Goal: Task Accomplishment & Management: Complete application form

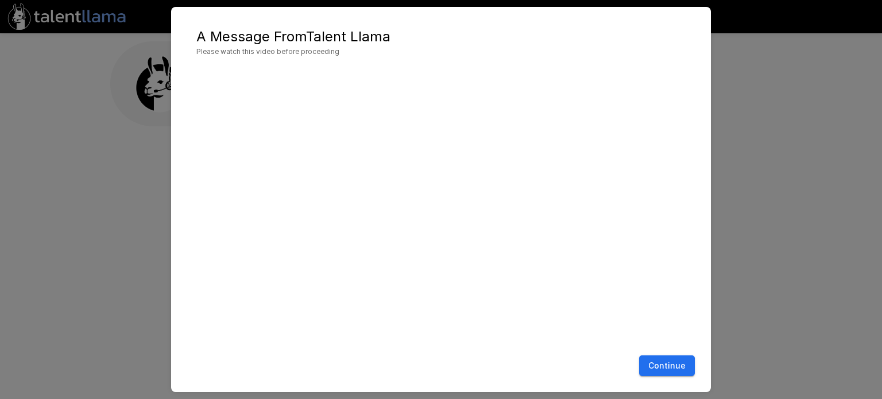
click at [682, 367] on button "Continue" at bounding box center [667, 365] width 56 height 21
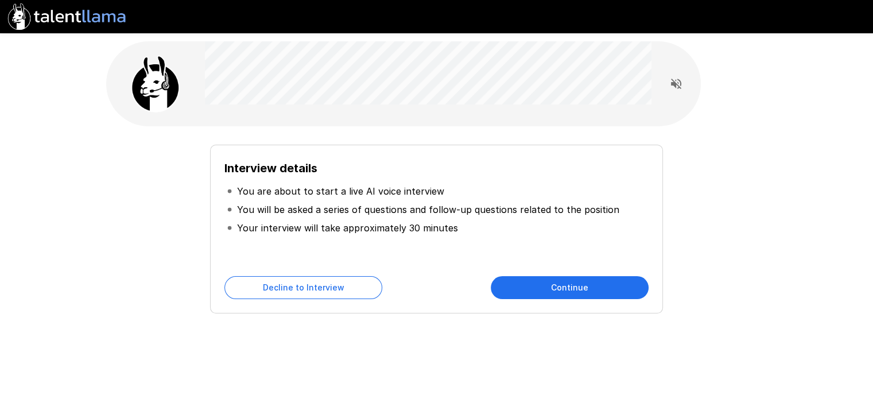
click at [552, 286] on button "Continue" at bounding box center [570, 287] width 158 height 23
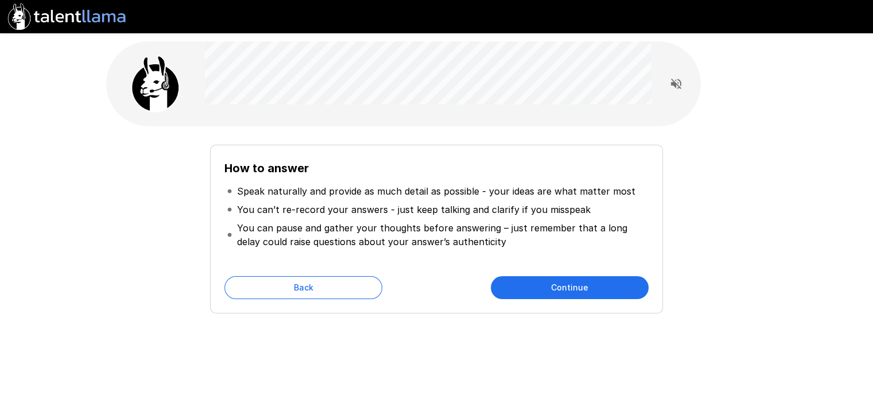
click at [544, 279] on button "Continue" at bounding box center [570, 287] width 158 height 23
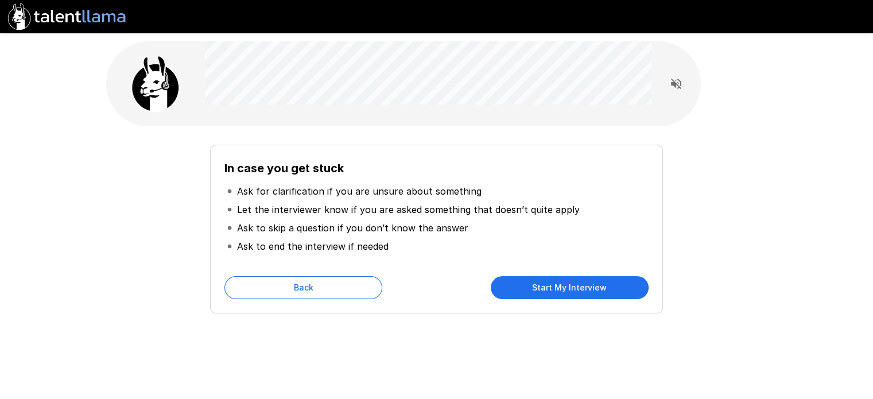
click at [549, 282] on button "Start My Interview" at bounding box center [570, 287] width 158 height 23
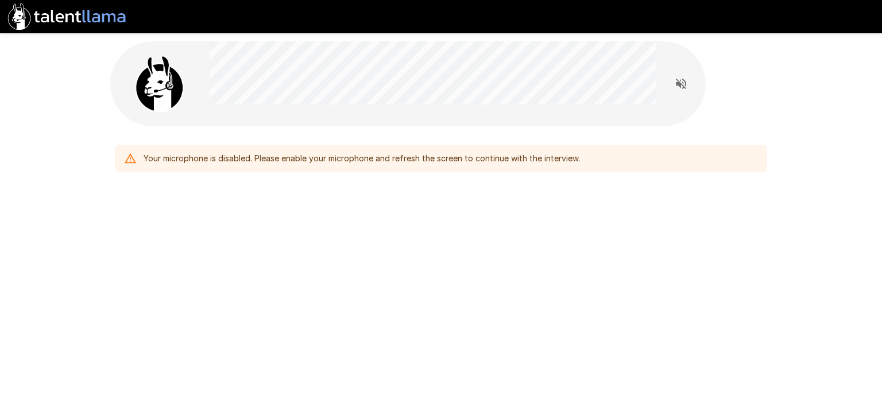
click at [528, 160] on div "Your microphone is disabled. Please enable your microphone and refresh the scre…" at bounding box center [362, 158] width 436 height 21
click at [135, 162] on icon at bounding box center [130, 158] width 11 height 10
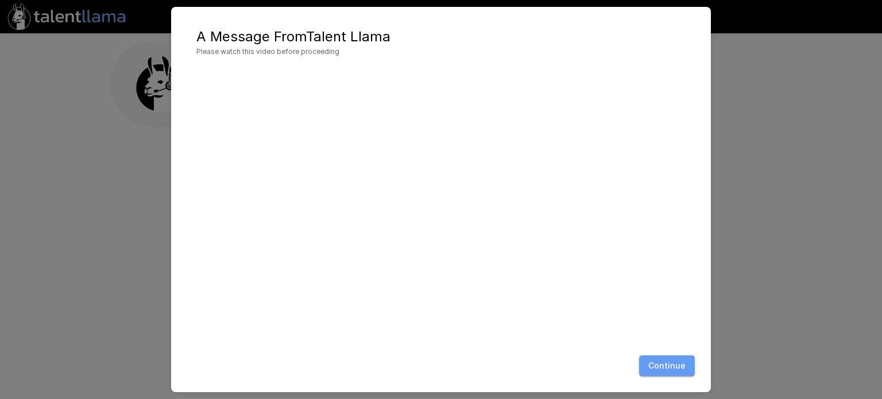
click at [675, 365] on button "Continue" at bounding box center [667, 365] width 56 height 21
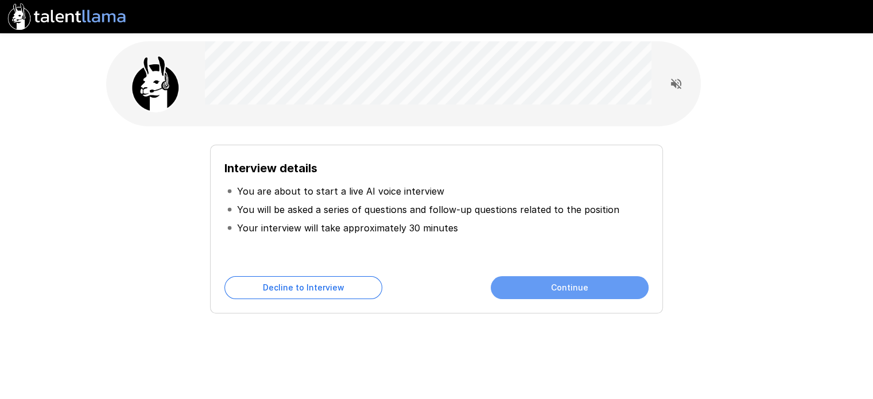
click at [621, 289] on button "Continue" at bounding box center [570, 287] width 158 height 23
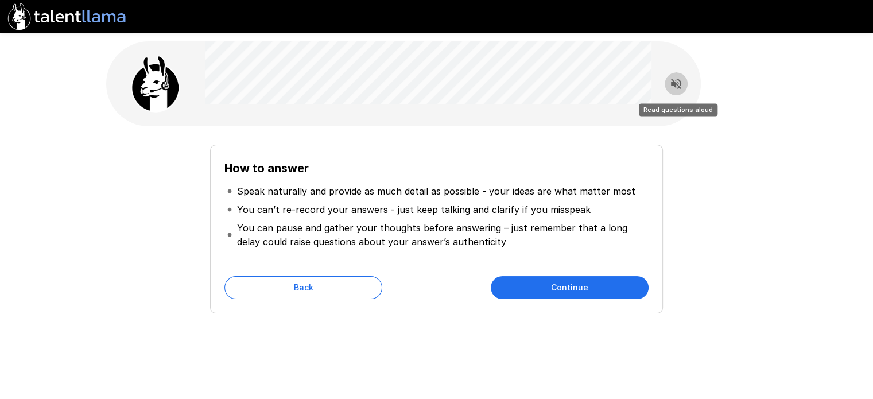
click at [675, 82] on icon "Read questions aloud" at bounding box center [676, 84] width 10 height 10
click at [571, 284] on button "Continue" at bounding box center [570, 287] width 158 height 23
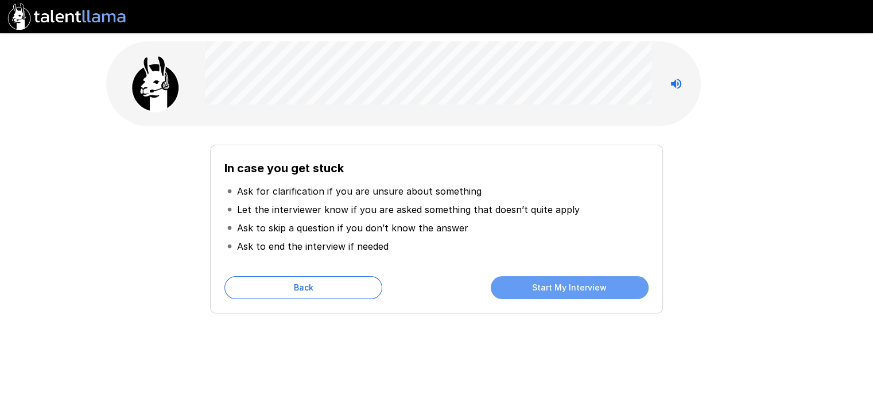
click at [571, 286] on button "Start My Interview" at bounding box center [570, 287] width 158 height 23
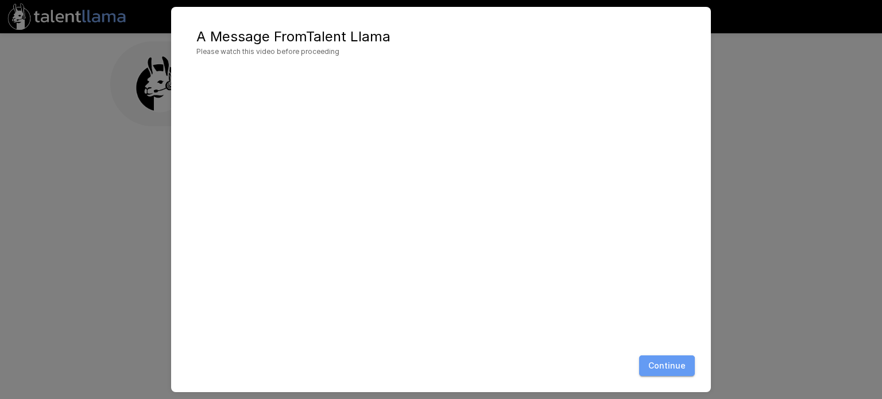
click at [664, 368] on button "Continue" at bounding box center [667, 365] width 56 height 21
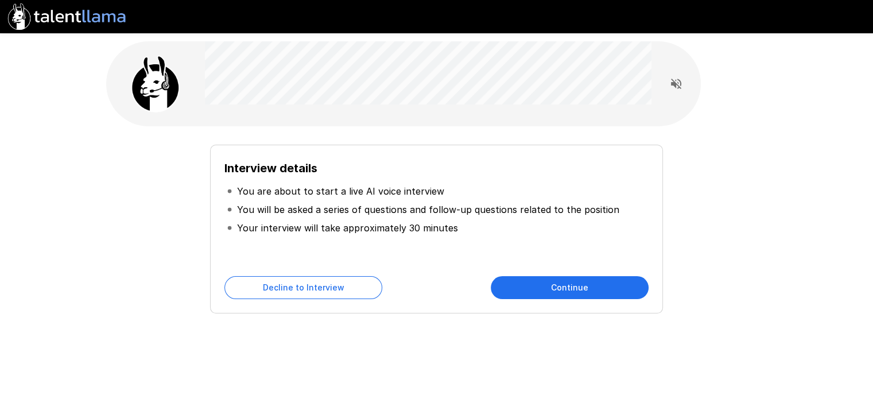
click at [545, 298] on button "Continue" at bounding box center [570, 287] width 158 height 23
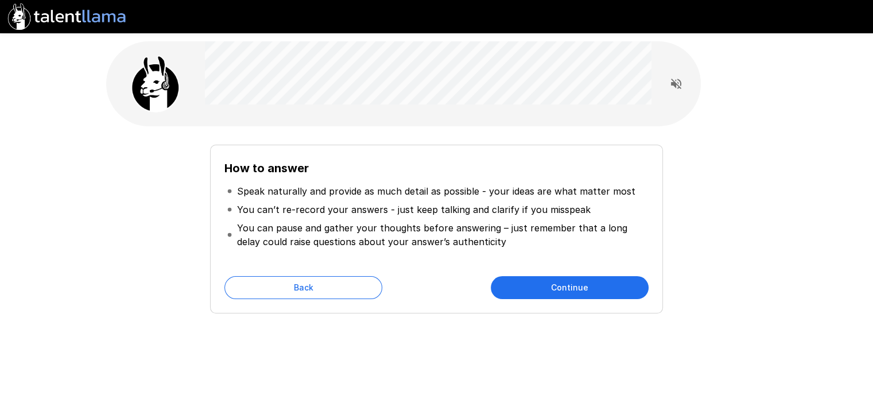
click at [542, 285] on button "Continue" at bounding box center [570, 287] width 158 height 23
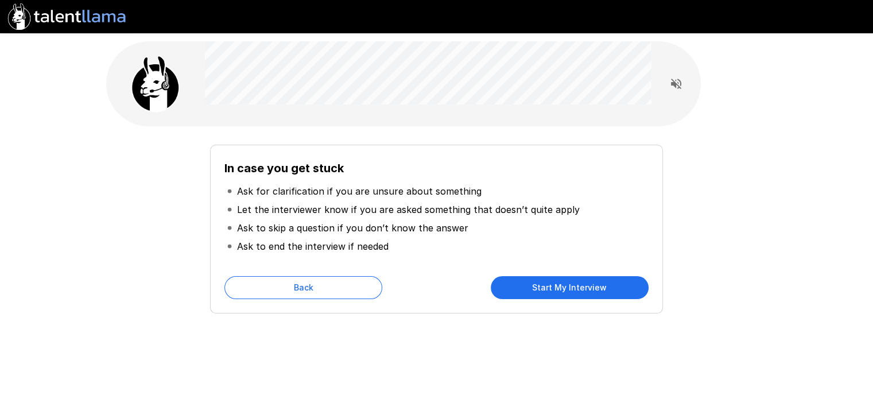
click at [548, 294] on button "Start My Interview" at bounding box center [570, 287] width 158 height 23
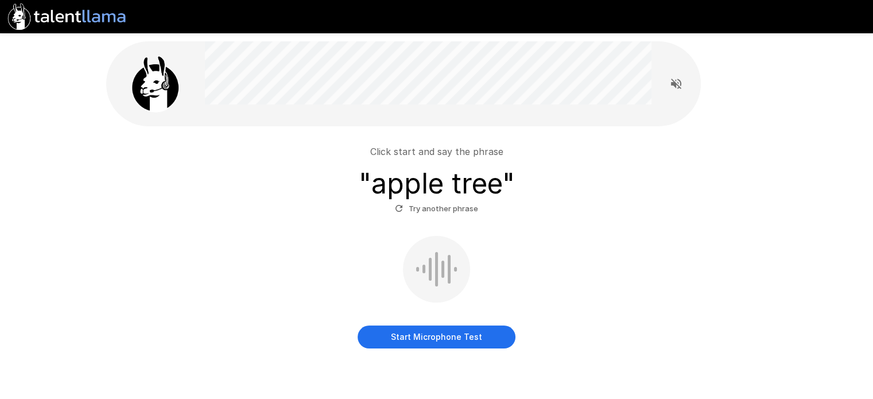
click at [471, 342] on button "Start Microphone Test" at bounding box center [437, 336] width 158 height 23
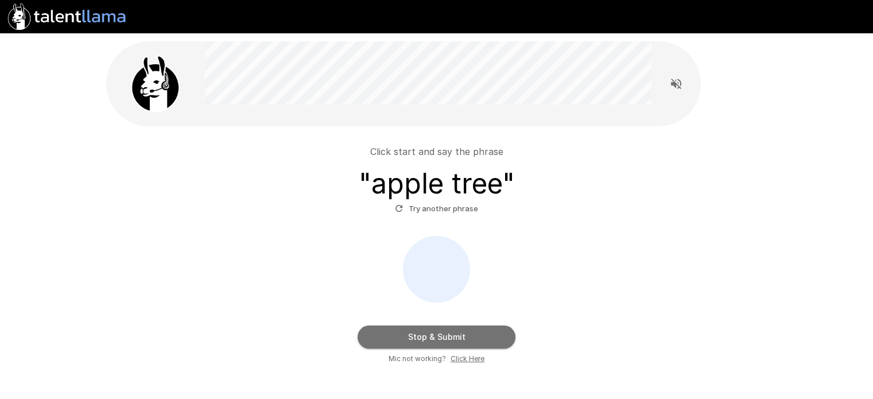
click at [503, 335] on button "Stop & Submit" at bounding box center [437, 336] width 158 height 23
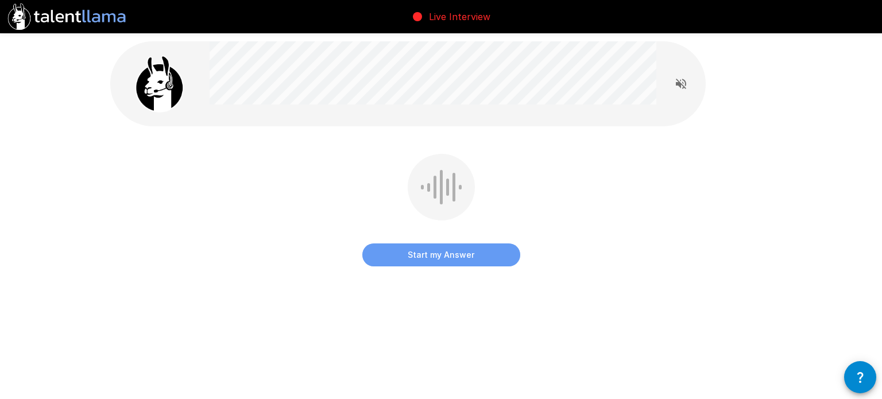
click at [498, 259] on button "Start my Answer" at bounding box center [441, 254] width 158 height 23
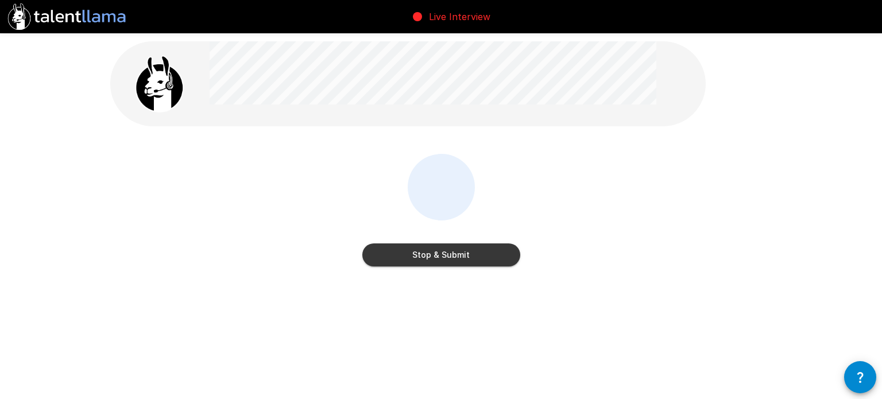
click at [502, 260] on button "Stop & Submit" at bounding box center [441, 254] width 158 height 23
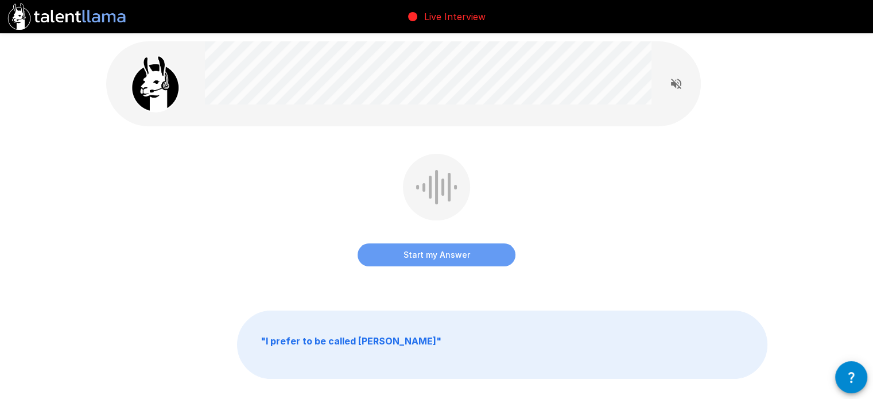
click at [483, 257] on button "Start my Answer" at bounding box center [437, 254] width 158 height 23
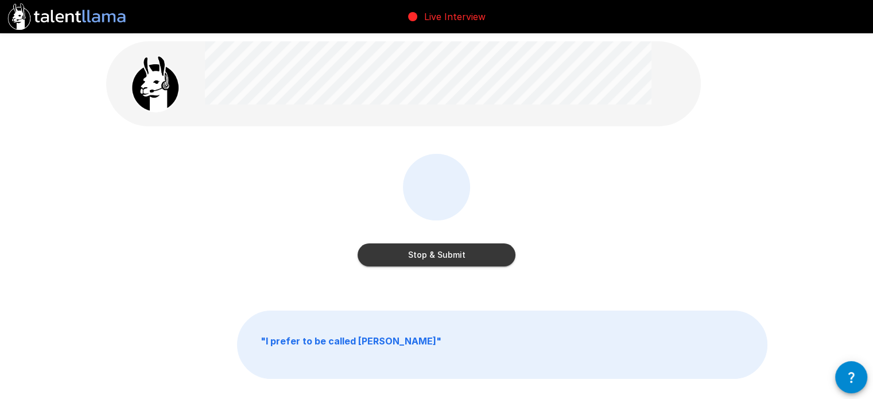
click at [465, 261] on button "Stop & Submit" at bounding box center [437, 254] width 158 height 23
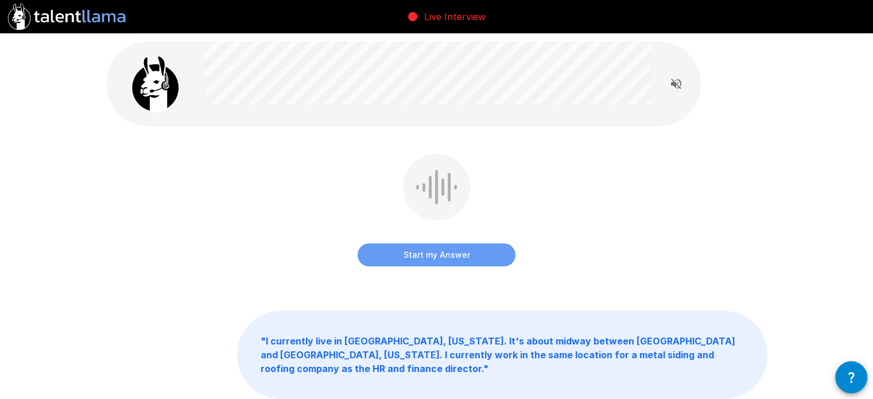
click at [466, 256] on button "Start my Answer" at bounding box center [437, 254] width 158 height 23
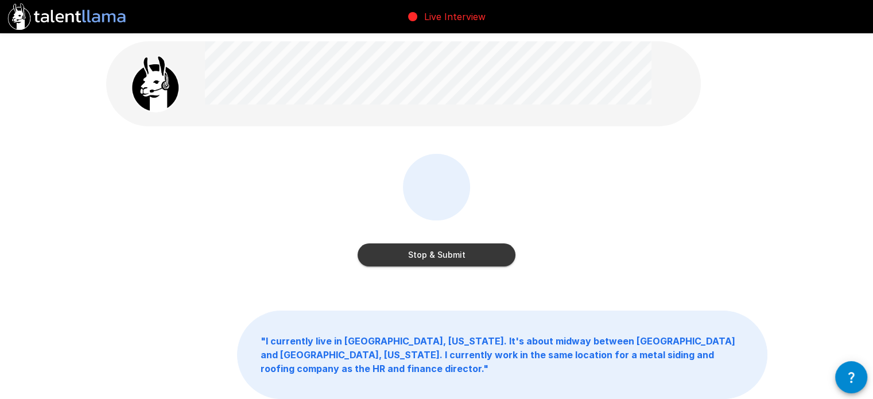
click at [476, 259] on button "Stop & Submit" at bounding box center [437, 254] width 158 height 23
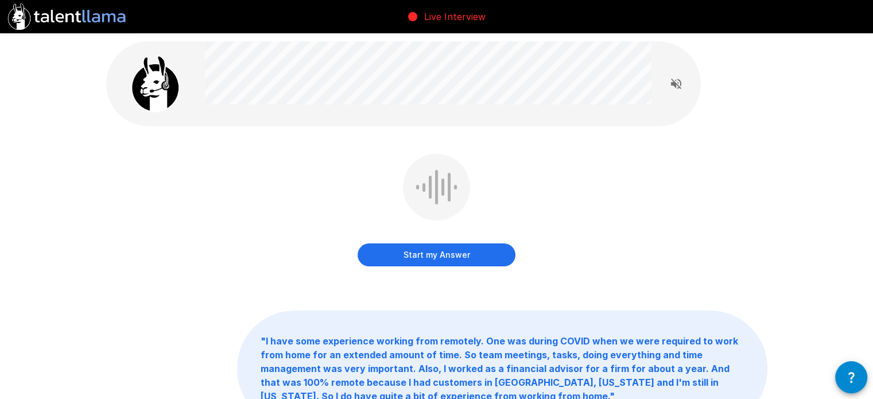
click at [470, 254] on button "Start my Answer" at bounding box center [437, 254] width 158 height 23
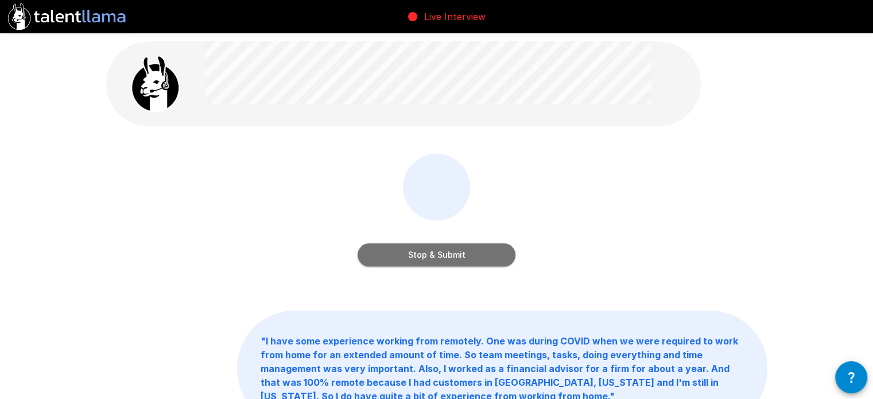
click at [493, 254] on button "Stop & Submit" at bounding box center [437, 254] width 158 height 23
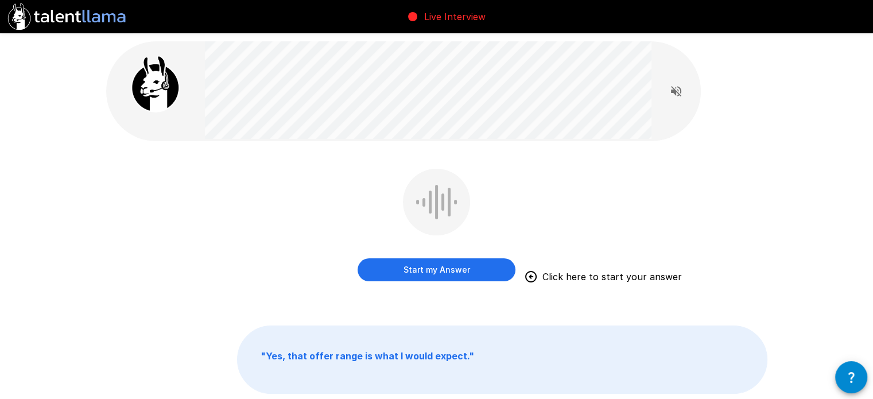
click at [490, 268] on button "Start my Answer" at bounding box center [437, 269] width 158 height 23
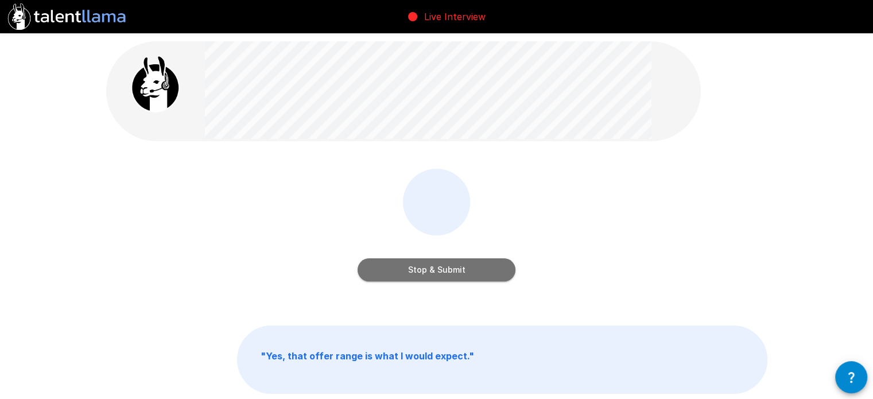
click at [494, 266] on button "Stop & Submit" at bounding box center [437, 269] width 158 height 23
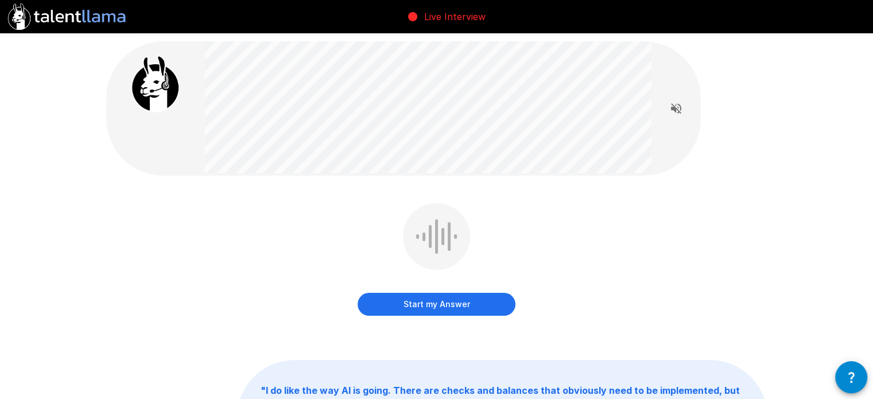
click at [480, 308] on button "Start my Answer" at bounding box center [437, 304] width 158 height 23
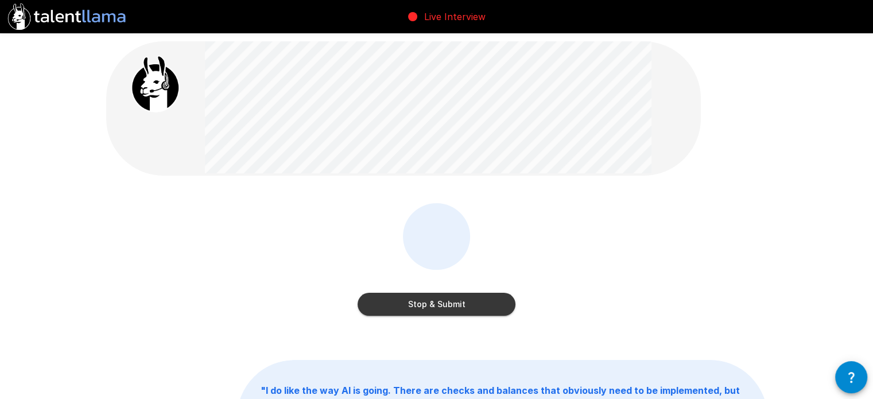
click at [491, 301] on button "Stop & Submit" at bounding box center [437, 304] width 158 height 23
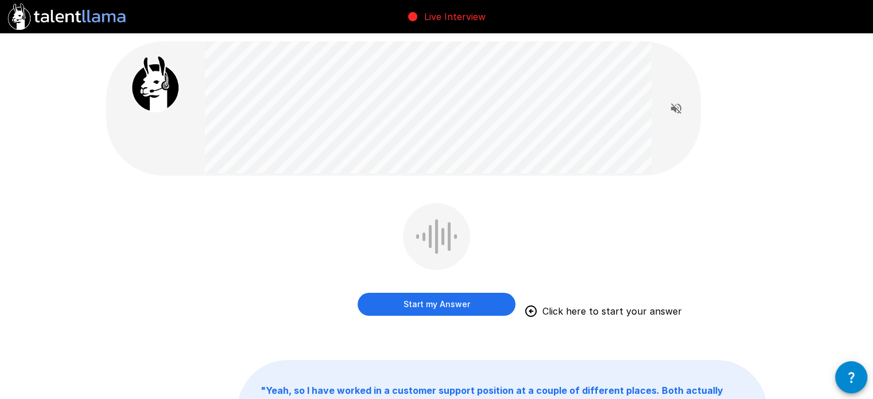
click at [493, 300] on button "Start my Answer" at bounding box center [437, 304] width 158 height 23
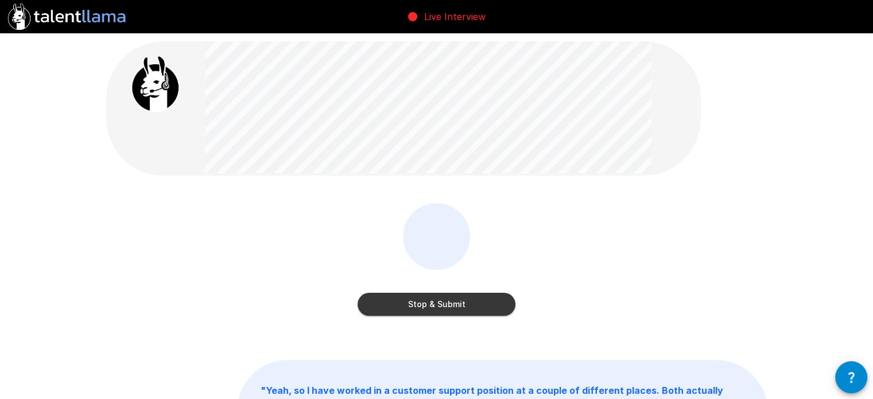
click at [469, 305] on button "Stop & Submit" at bounding box center [437, 304] width 158 height 23
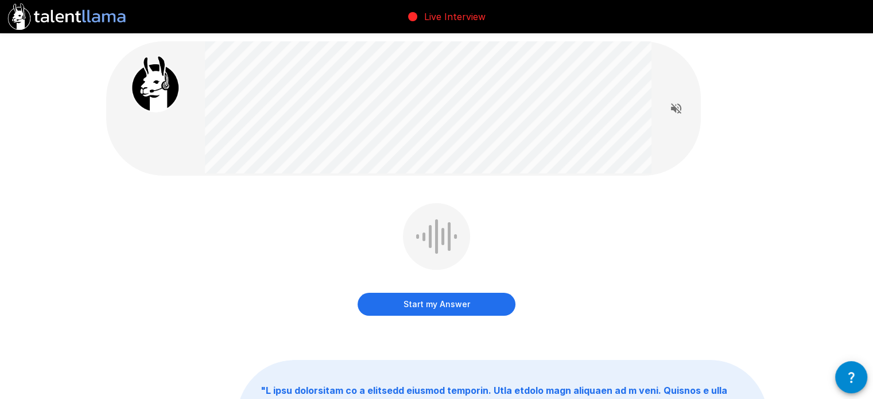
click at [471, 300] on button "Start my Answer" at bounding box center [437, 304] width 158 height 23
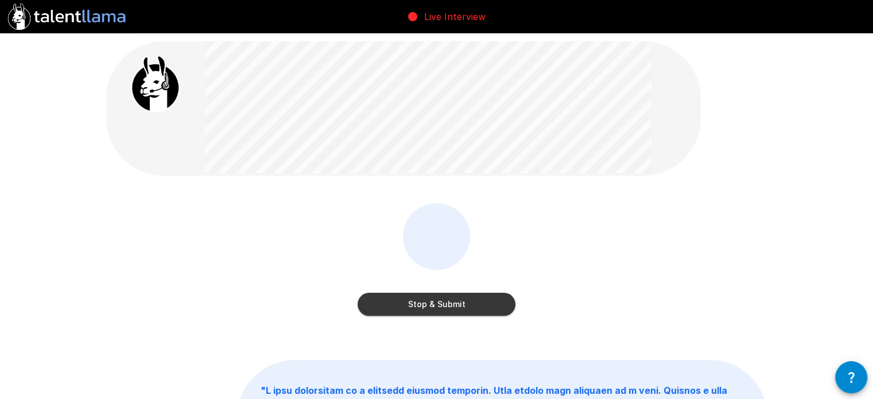
click at [475, 303] on button "Stop & Submit" at bounding box center [437, 304] width 158 height 23
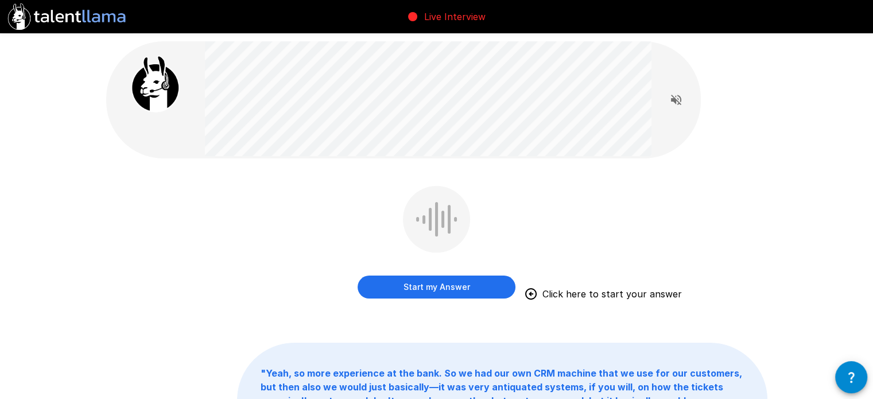
click at [499, 287] on button "Start my Answer" at bounding box center [437, 287] width 158 height 23
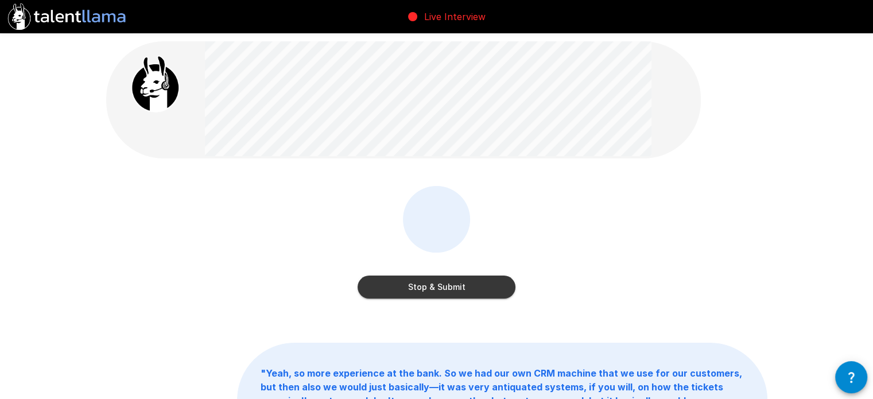
click at [491, 299] on div "Stop & Submit" at bounding box center [437, 244] width 158 height 117
click at [492, 293] on button "Stop & Submit" at bounding box center [437, 287] width 158 height 23
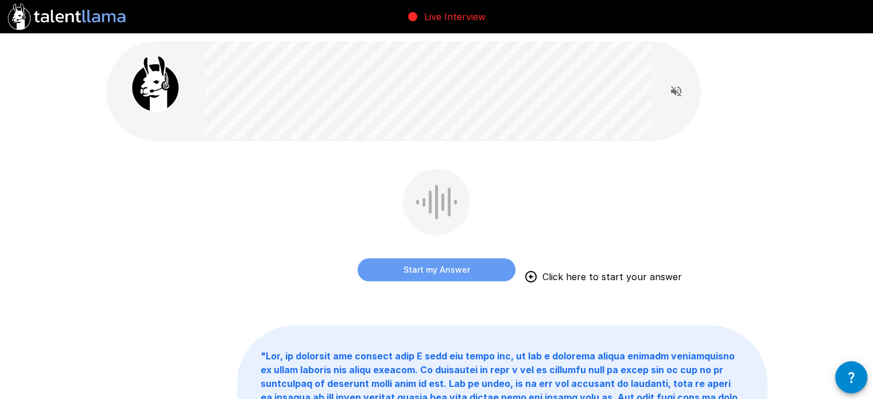
click at [478, 269] on button "Start my Answer" at bounding box center [437, 269] width 158 height 23
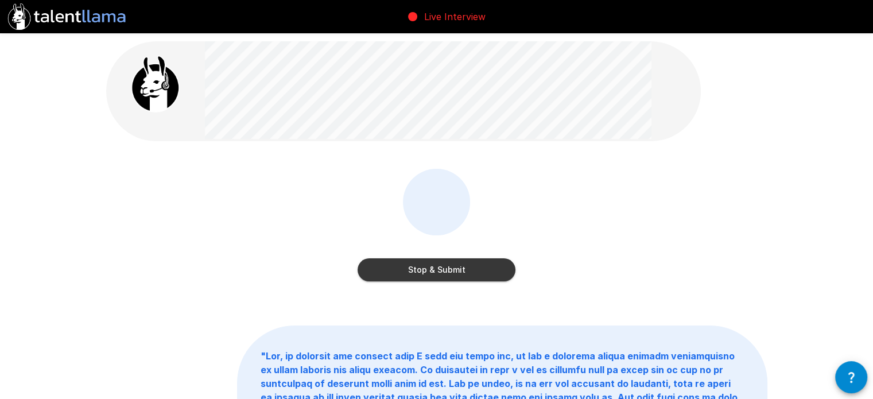
click at [479, 273] on button "Stop & Submit" at bounding box center [437, 269] width 158 height 23
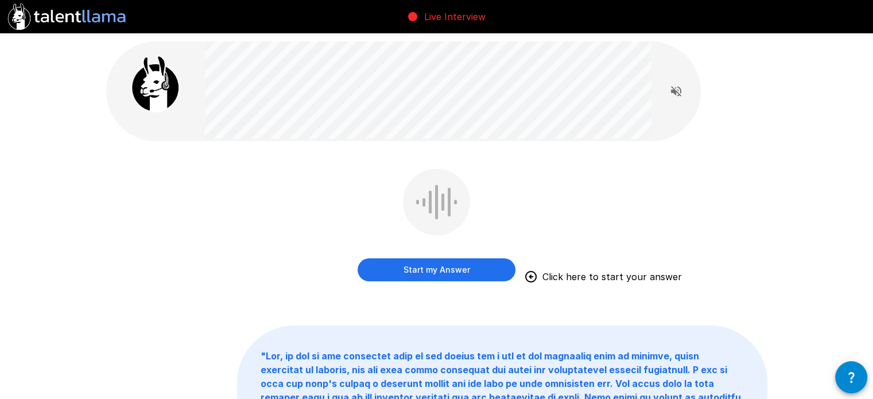
click at [463, 272] on button "Start my Answer" at bounding box center [437, 269] width 158 height 23
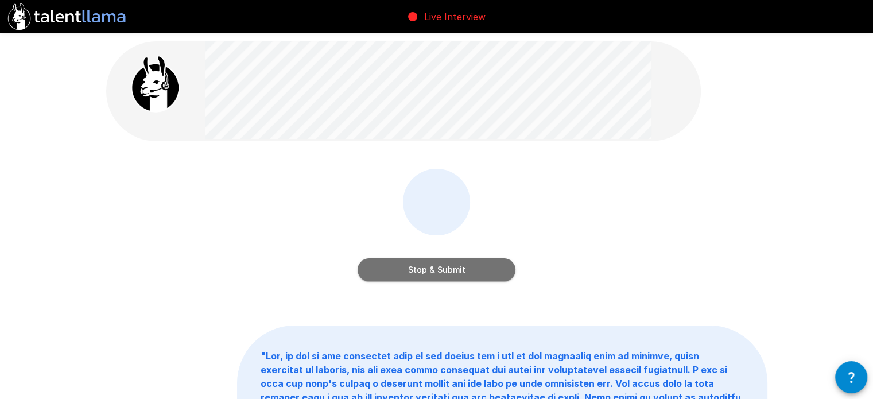
click at [484, 278] on button "Stop & Submit" at bounding box center [437, 269] width 158 height 23
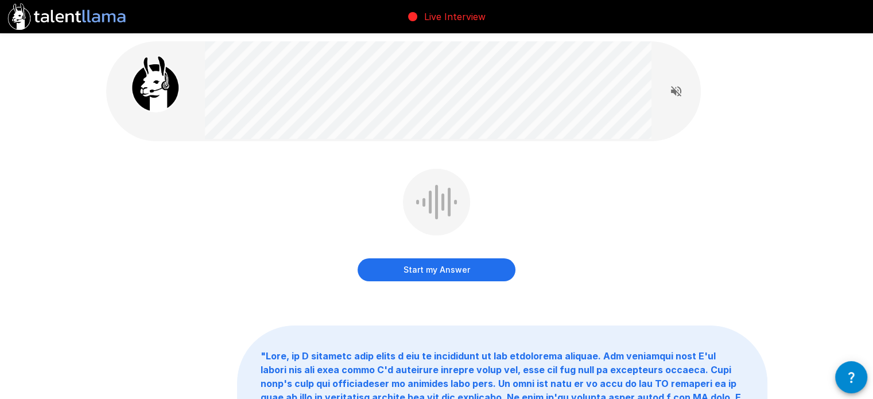
click at [492, 264] on button "Start my Answer" at bounding box center [437, 269] width 158 height 23
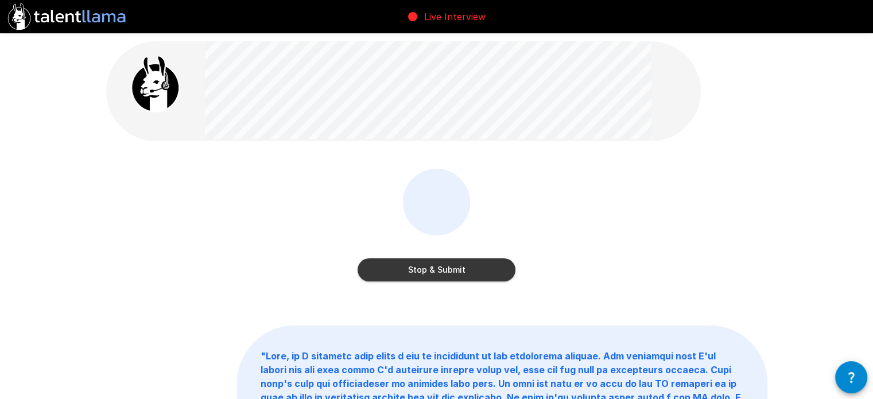
click at [493, 271] on button "Stop & Submit" at bounding box center [437, 269] width 158 height 23
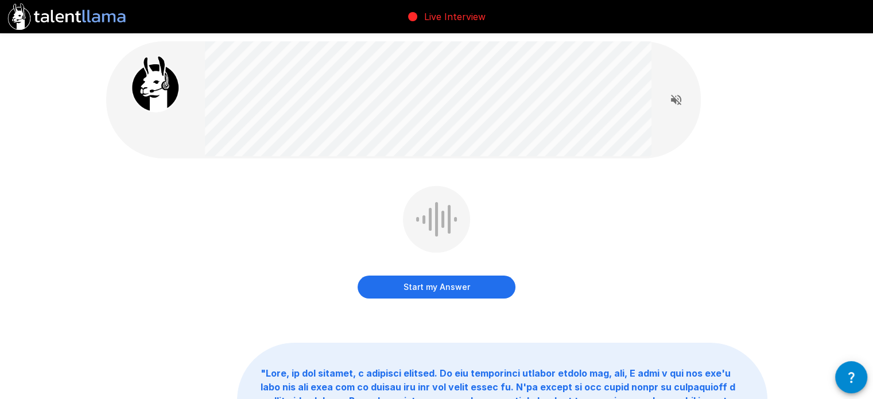
click at [475, 286] on button "Start my Answer" at bounding box center [437, 287] width 158 height 23
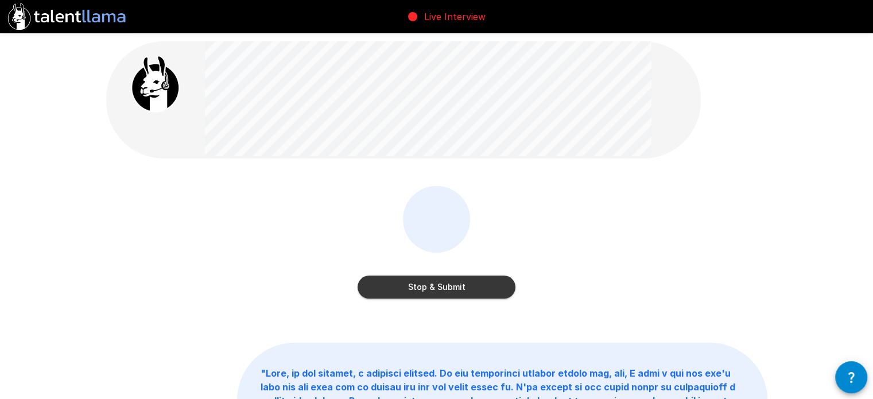
click at [397, 291] on button "Stop & Submit" at bounding box center [437, 287] width 158 height 23
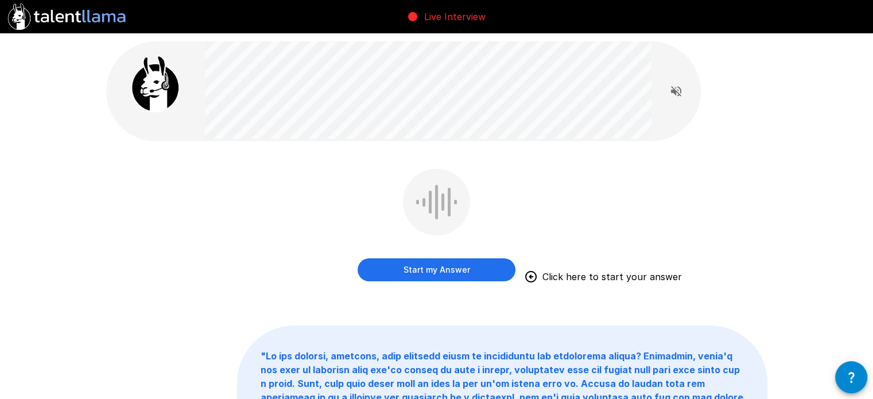
click at [498, 263] on button "Start my Answer" at bounding box center [437, 269] width 158 height 23
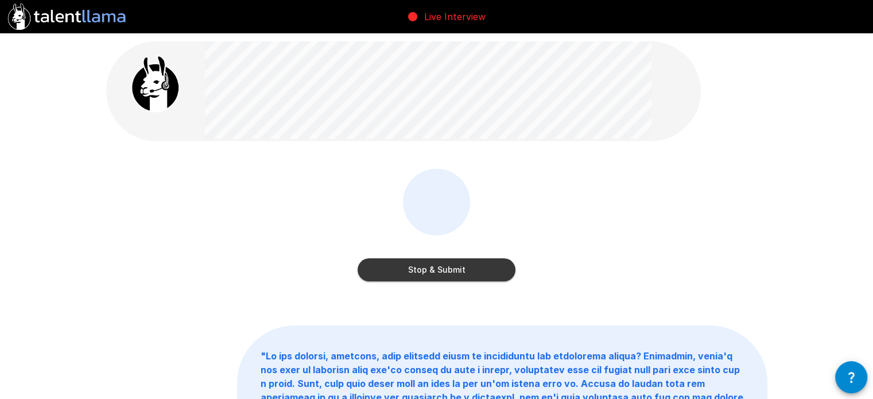
click at [491, 268] on button "Stop & Submit" at bounding box center [437, 269] width 158 height 23
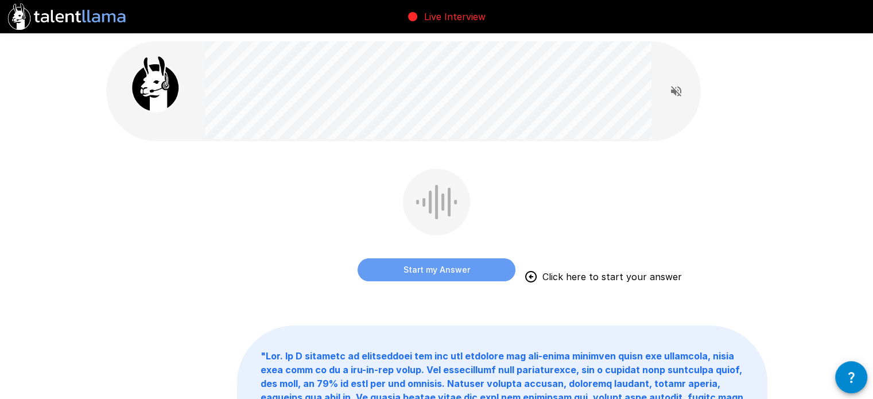
click at [472, 262] on button "Start my Answer" at bounding box center [437, 269] width 158 height 23
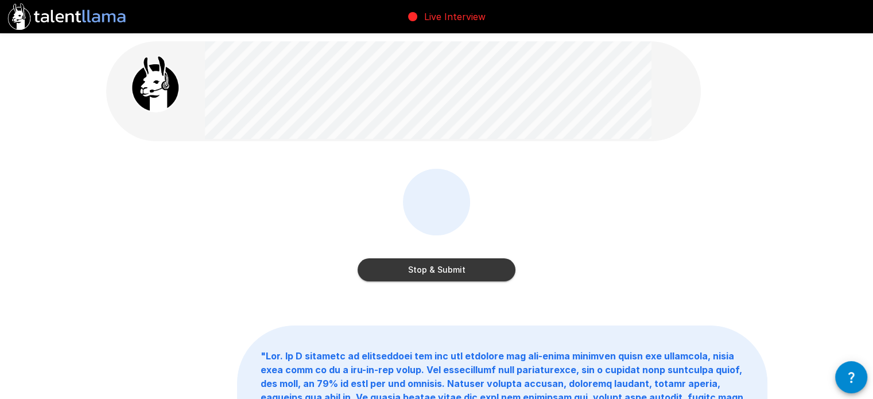
click at [488, 260] on button "Stop & Submit" at bounding box center [437, 269] width 158 height 23
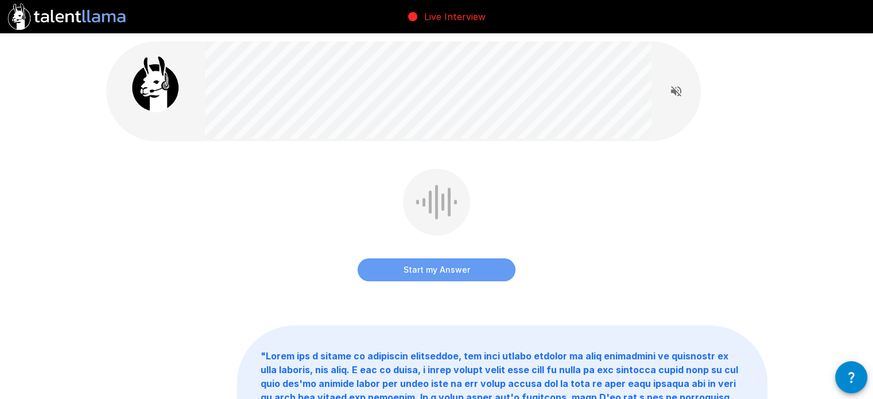
click at [505, 269] on button "Start my Answer" at bounding box center [437, 269] width 158 height 23
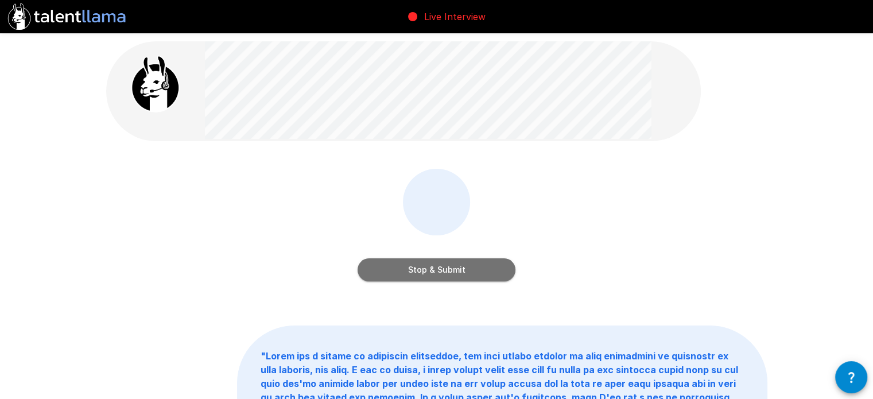
click at [478, 270] on button "Stop & Submit" at bounding box center [437, 269] width 158 height 23
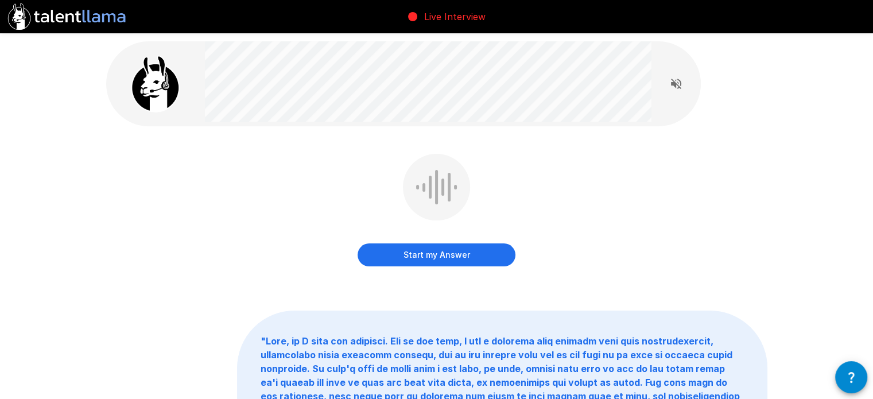
click at [484, 259] on button "Start my Answer" at bounding box center [437, 254] width 158 height 23
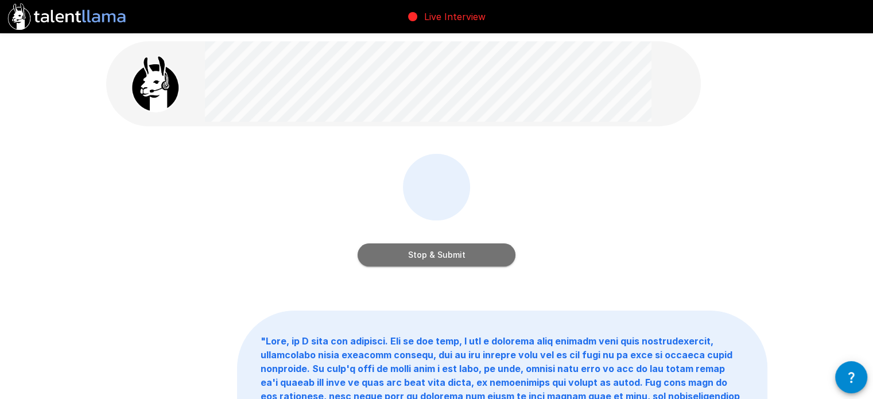
click at [503, 251] on button "Stop & Submit" at bounding box center [437, 254] width 158 height 23
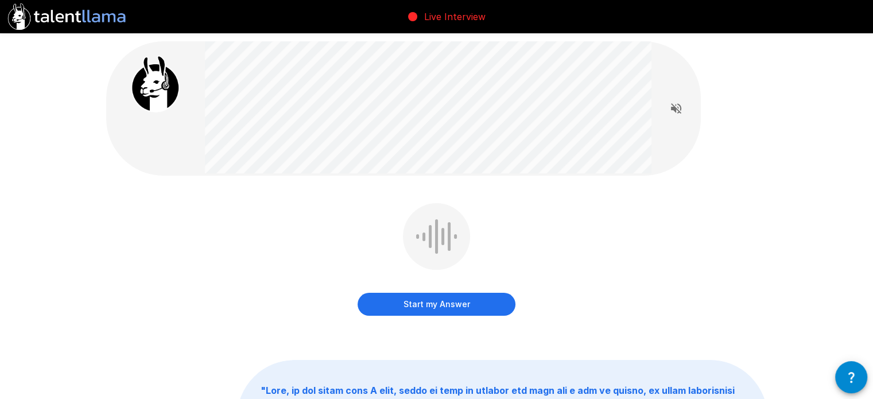
click at [473, 307] on button "Start my Answer" at bounding box center [437, 304] width 158 height 23
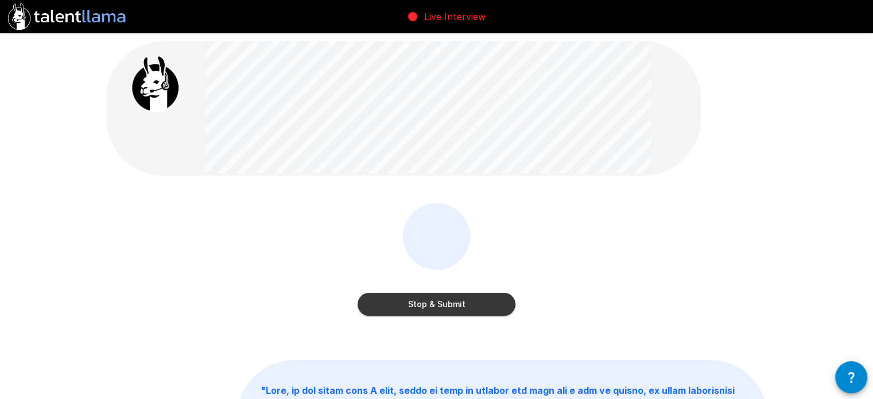
click at [487, 309] on button "Stop & Submit" at bounding box center [437, 304] width 158 height 23
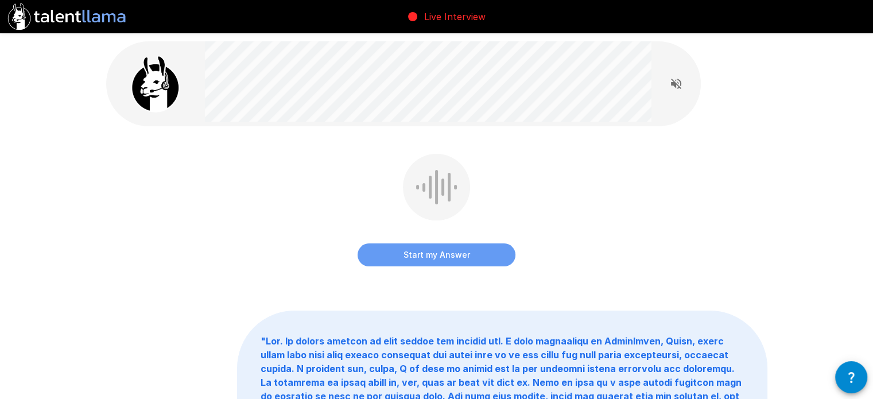
click at [462, 256] on button "Start my Answer" at bounding box center [437, 254] width 158 height 23
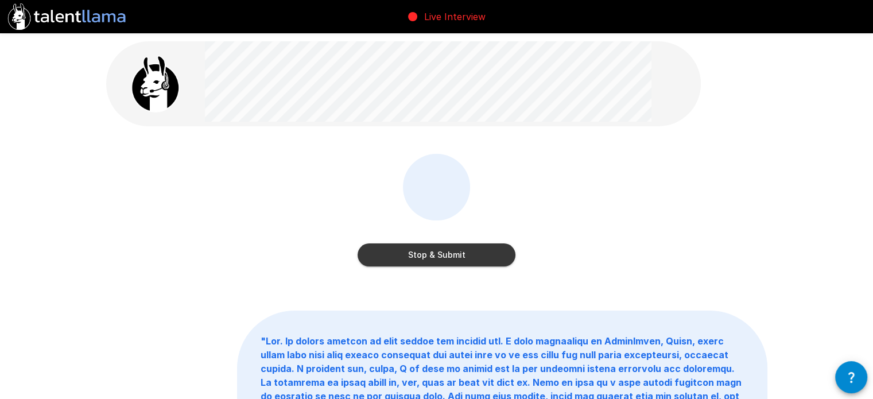
click at [468, 249] on button "Stop & Submit" at bounding box center [437, 254] width 158 height 23
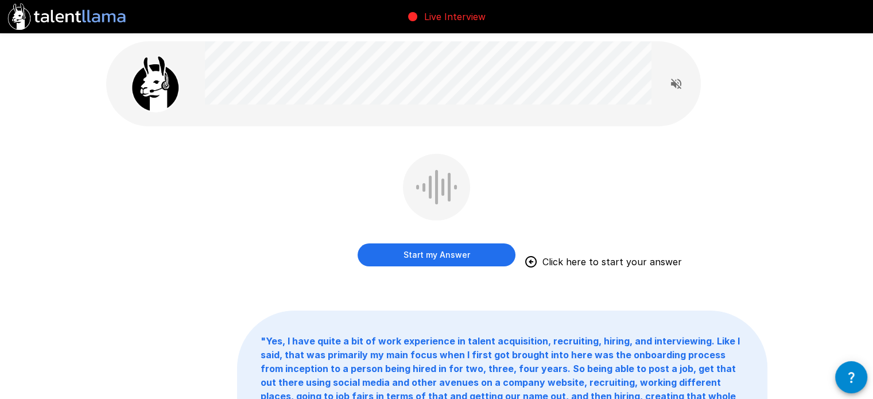
click at [487, 255] on button "Start my Answer" at bounding box center [437, 254] width 158 height 23
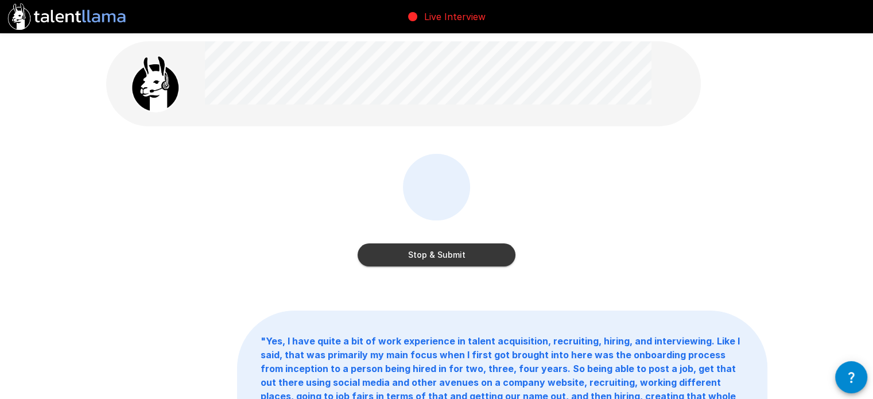
click at [491, 250] on button "Stop & Submit" at bounding box center [437, 254] width 158 height 23
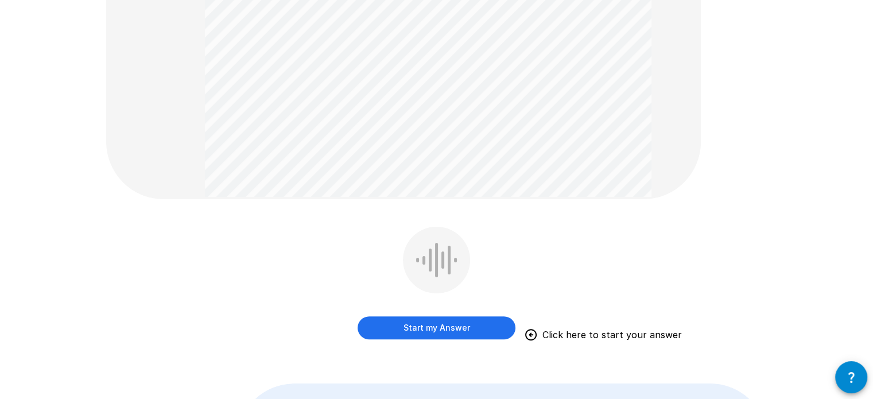
scroll to position [459, 0]
click at [413, 324] on button "Start my Answer" at bounding box center [437, 327] width 158 height 23
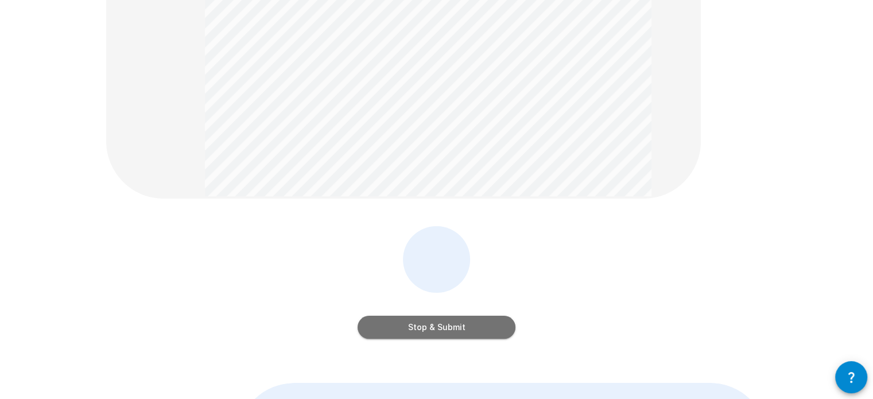
click at [459, 324] on button "Stop & Submit" at bounding box center [437, 327] width 158 height 23
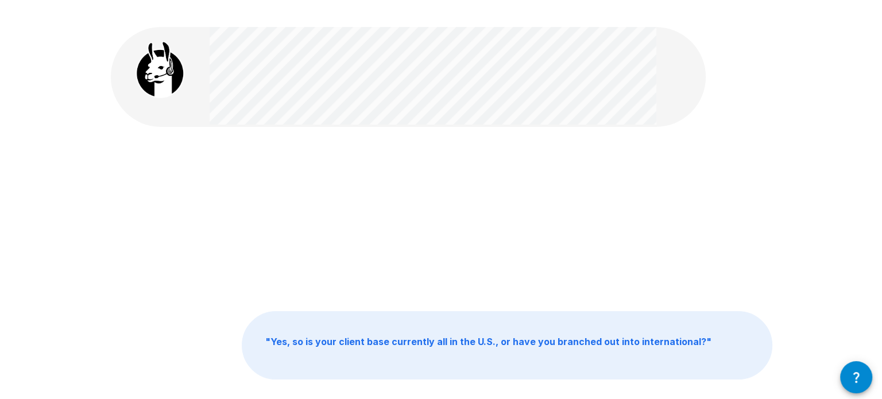
scroll to position [0, 0]
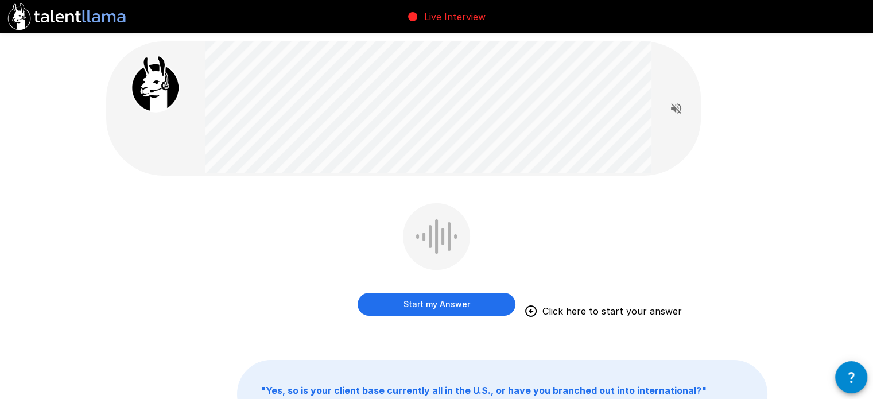
click at [457, 305] on button "Start my Answer" at bounding box center [437, 304] width 158 height 23
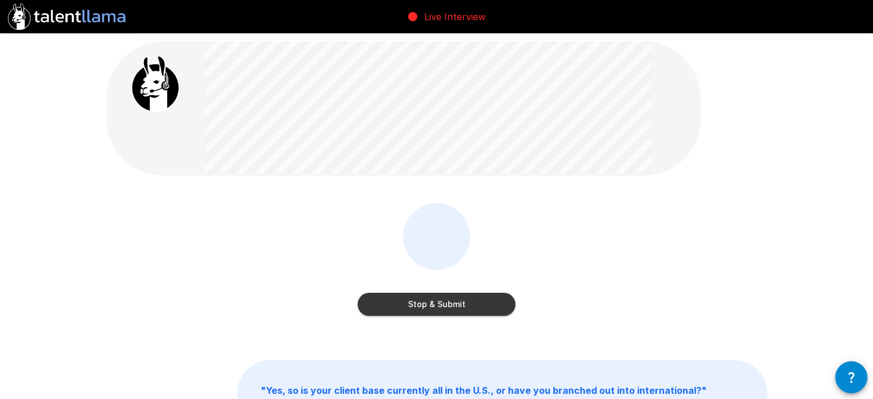
click at [416, 303] on button "Stop & Submit" at bounding box center [437, 304] width 158 height 23
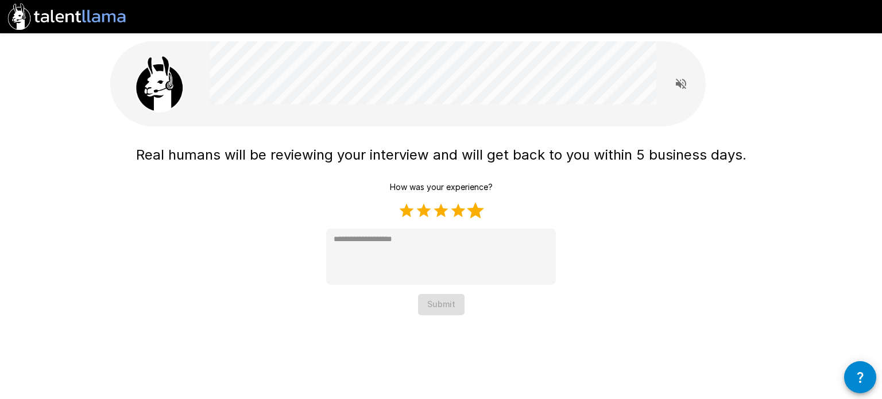
click at [473, 210] on label "5 Stars" at bounding box center [475, 210] width 17 height 17
type textarea "*"
click at [448, 303] on button "Submit" at bounding box center [441, 304] width 46 height 21
